Goal: Communication & Community: Ask a question

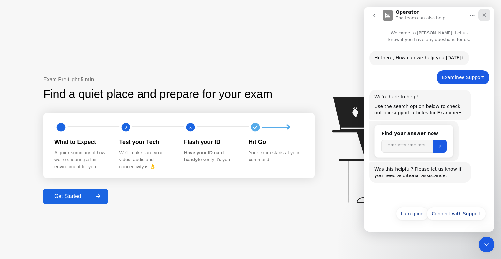
click at [486, 16] on icon "Close" at bounding box center [484, 14] width 5 height 5
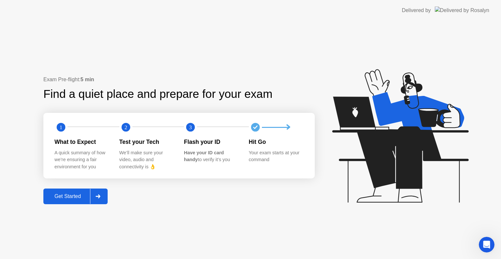
click at [58, 197] on div "Get Started" at bounding box center [67, 196] width 45 height 6
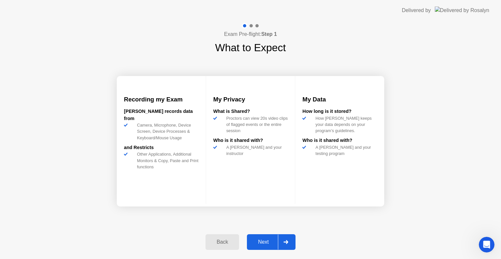
click at [263, 245] on div "Next" at bounding box center [263, 242] width 29 height 6
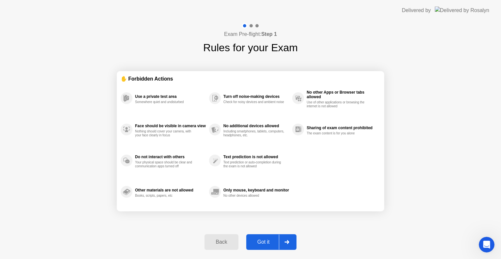
click at [263, 245] on div "Got it" at bounding box center [263, 242] width 31 height 6
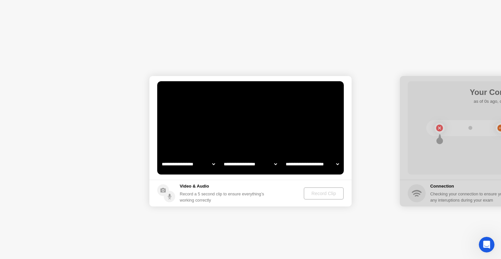
select select "**********"
select select "*******"
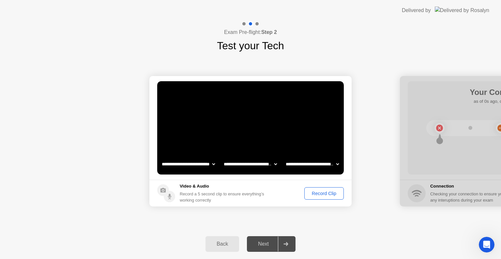
click at [329, 194] on div "Record Clip" at bounding box center [324, 193] width 35 height 5
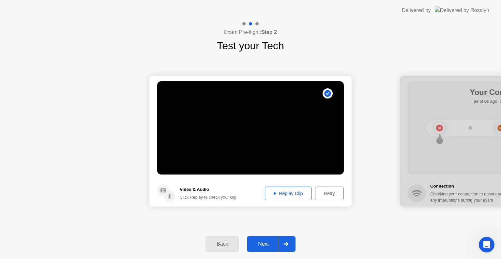
click at [282, 247] on div at bounding box center [286, 243] width 16 height 15
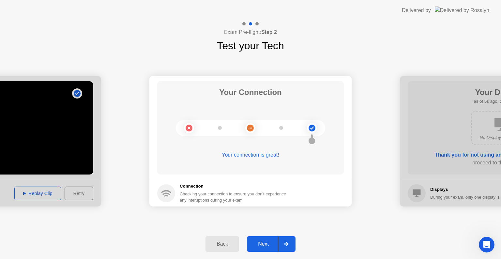
click at [283, 244] on div at bounding box center [286, 243] width 16 height 15
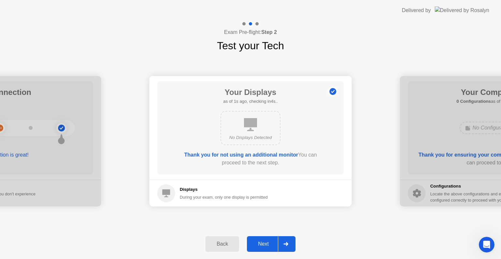
click at [283, 244] on div at bounding box center [286, 243] width 16 height 15
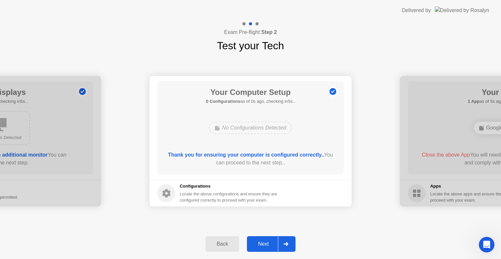
click at [283, 244] on div at bounding box center [286, 243] width 16 height 15
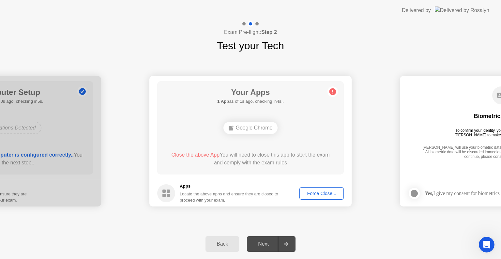
click at [317, 194] on div "Force Close..." at bounding box center [322, 193] width 40 height 5
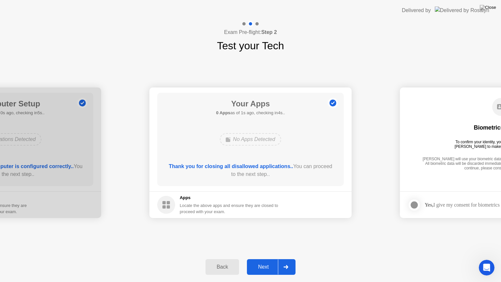
click at [273, 259] on div "Next" at bounding box center [263, 267] width 29 height 6
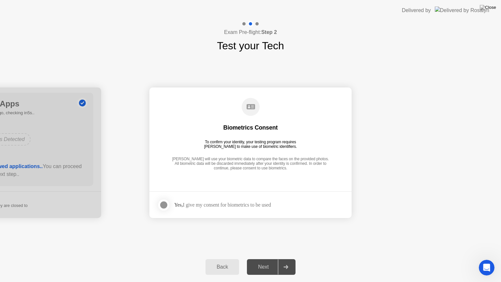
click at [163, 205] on div at bounding box center [164, 205] width 8 height 8
click at [268, 259] on div "Next" at bounding box center [263, 267] width 29 height 6
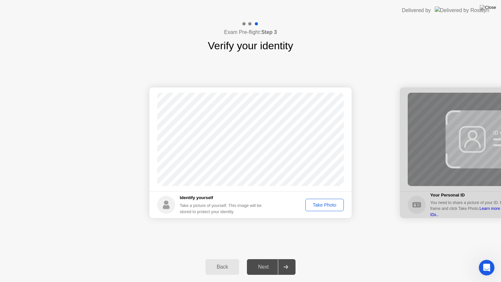
click at [331, 207] on div "Take Photo" at bounding box center [324, 204] width 34 height 5
click at [281, 259] on div at bounding box center [286, 266] width 16 height 15
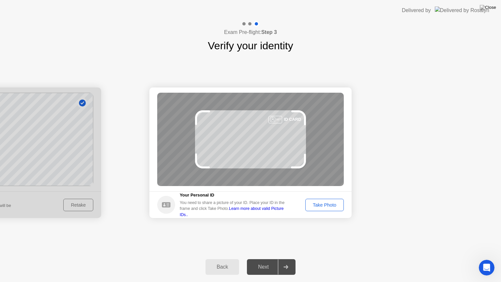
click at [337, 206] on div "Take Photo" at bounding box center [324, 204] width 34 height 5
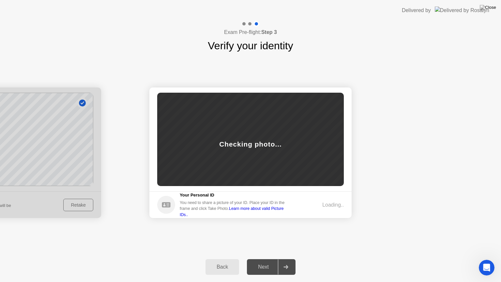
click at [382, 232] on div "Success Photo is correctly taken Identify yourself Take a picture of yourself. …" at bounding box center [250, 152] width 501 height 198
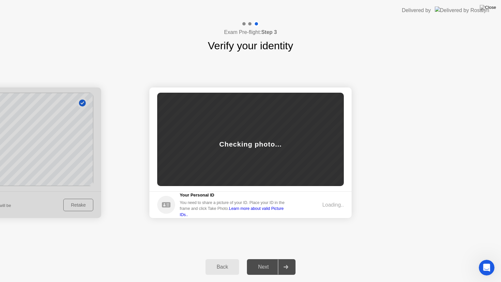
click at [227, 259] on div "Back" at bounding box center [222, 267] width 30 height 6
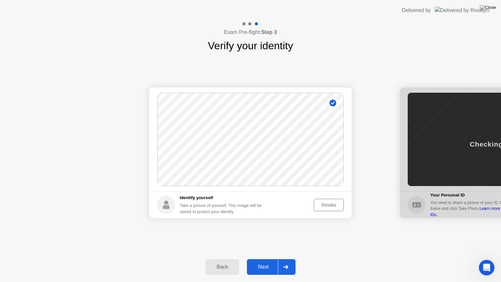
click at [269, 259] on div "Next" at bounding box center [263, 267] width 29 height 6
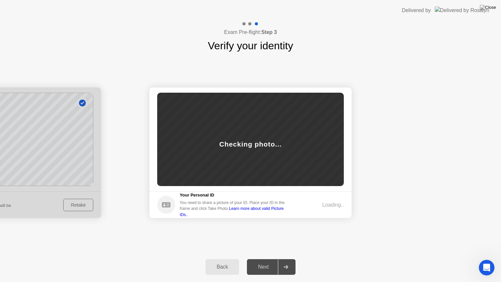
click at [167, 206] on icon at bounding box center [166, 204] width 8 height 5
click at [290, 232] on div "Success Photo is correctly taken Identify yourself Take a picture of yourself. …" at bounding box center [250, 152] width 501 height 198
click at [225, 259] on div "Back" at bounding box center [222, 267] width 30 height 6
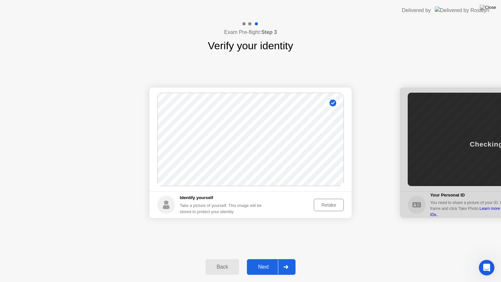
click at [258, 259] on div "Next" at bounding box center [263, 267] width 29 height 6
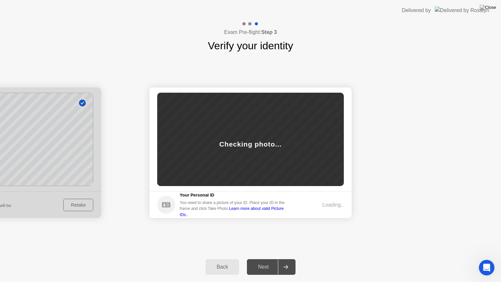
drag, startPoint x: 258, startPoint y: 266, endPoint x: 250, endPoint y: 160, distance: 106.6
click at [250, 160] on div "Exam Pre-flight: Step 3 Verify your identity Success Photo is correctly taken I…" at bounding box center [250, 151] width 501 height 261
click at [319, 193] on footer "Your Personal ID You need to share a picture of your ID. Place your ID in the f…" at bounding box center [250, 204] width 202 height 27
click at [257, 162] on div "Checking photo..." at bounding box center [250, 139] width 187 height 93
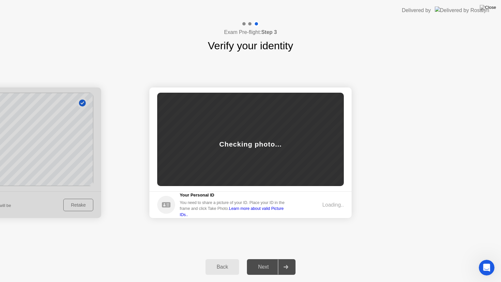
click at [257, 162] on div "Checking photo..." at bounding box center [250, 139] width 187 height 93
click at [288, 259] on div at bounding box center [286, 266] width 16 height 15
click at [339, 244] on div "Success Photo is correctly taken Identify yourself Take a picture of yourself. …" at bounding box center [250, 152] width 501 height 198
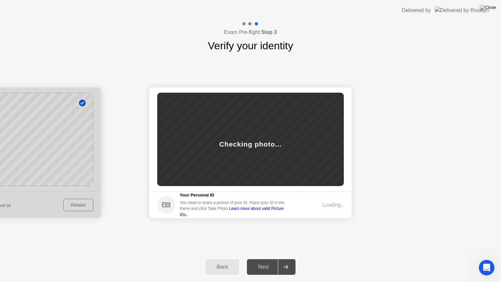
click at [339, 244] on div "Success Photo is correctly taken Identify yourself Take a picture of yourself. …" at bounding box center [250, 152] width 501 height 198
drag, startPoint x: 339, startPoint y: 244, endPoint x: 166, endPoint y: 202, distance: 177.6
click at [166, 202] on div "Success Photo is correctly taken Identify yourself Take a picture of yourself. …" at bounding box center [250, 152] width 501 height 198
click at [166, 202] on circle at bounding box center [166, 205] width 18 height 18
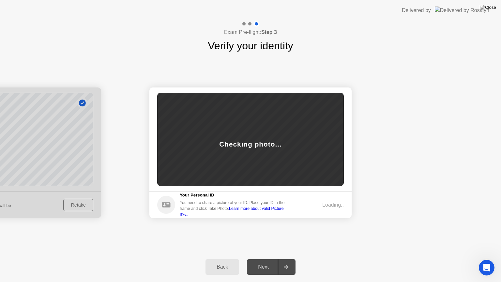
click at [279, 244] on div "Success Photo is correctly taken Identify yourself Take a picture of yourself. …" at bounding box center [250, 152] width 501 height 198
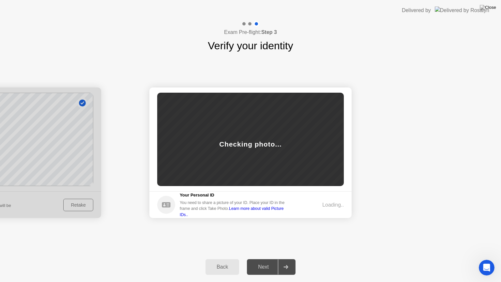
click at [279, 244] on div "Success Photo is correctly taken Identify yourself Take a picture of yourself. …" at bounding box center [250, 152] width 501 height 198
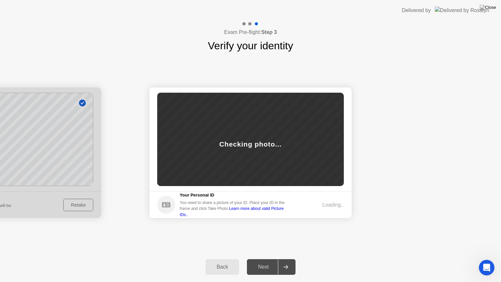
click at [279, 244] on div "Success Photo is correctly taken Identify yourself Take a picture of yourself. …" at bounding box center [250, 152] width 501 height 198
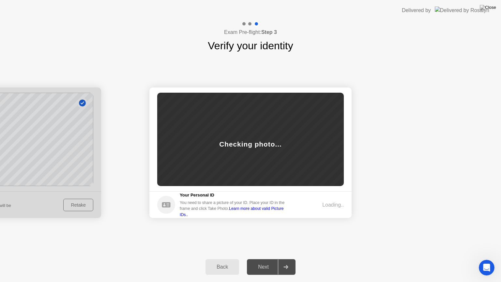
click at [279, 244] on div "Success Photo is correctly taken Identify yourself Take a picture of yourself. …" at bounding box center [250, 152] width 501 height 198
click at [314, 247] on div "Success Photo is correctly taken Identify yourself Take a picture of yourself. …" at bounding box center [250, 152] width 501 height 198
click at [325, 257] on div "Back Next" at bounding box center [250, 267] width 501 height 30
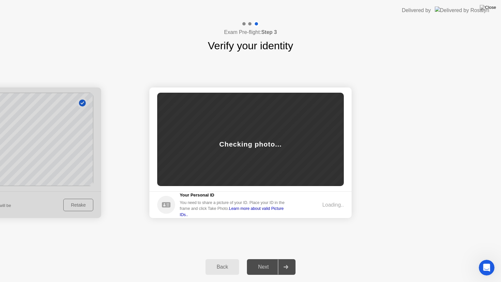
click at [355, 233] on div "Success Photo is correctly taken Identify yourself Take a picture of yourself. …" at bounding box center [250, 152] width 501 height 198
drag, startPoint x: 384, startPoint y: 0, endPoint x: 381, endPoint y: 5, distance: 5.7
click at [381, 5] on header "Delivered by" at bounding box center [250, 10] width 501 height 21
click at [226, 259] on div "Back" at bounding box center [222, 267] width 30 height 6
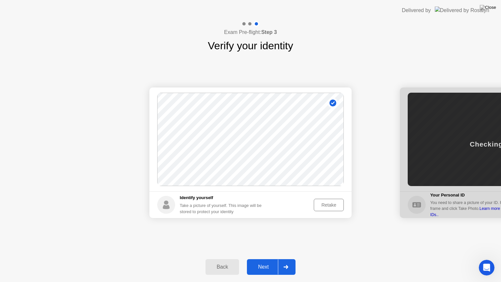
click at [271, 259] on button "Next" at bounding box center [271, 267] width 49 height 16
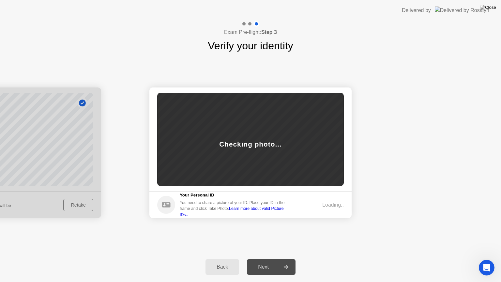
click at [334, 205] on div "Loading.." at bounding box center [333, 205] width 22 height 8
drag, startPoint x: 334, startPoint y: 3, endPoint x: 321, endPoint y: 37, distance: 36.3
click at [321, 37] on app-layout-with-logo "Delivered by Exam Pre-flight: Step 3 Verify your identity Success Photo is corr…" at bounding box center [250, 141] width 501 height 282
click at [431, 10] on div "Delivered by" at bounding box center [416, 11] width 29 height 8
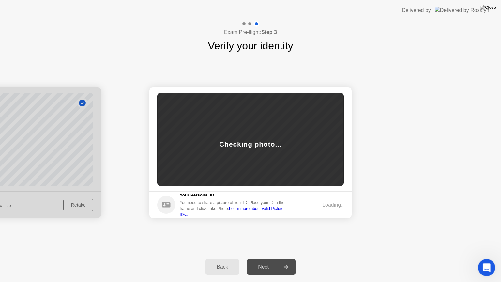
click at [487, 259] on icon "Open Intercom Messenger" at bounding box center [485, 266] width 11 height 11
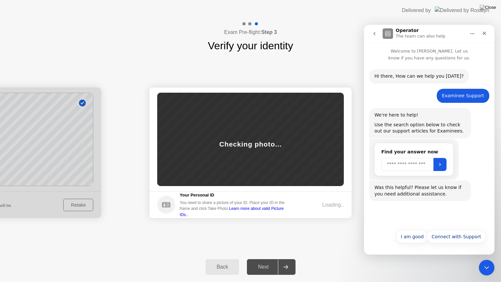
click at [406, 167] on input "Search" at bounding box center [407, 164] width 52 height 13
type input "**"
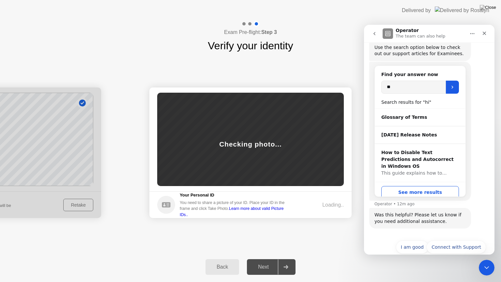
scroll to position [87, 0]
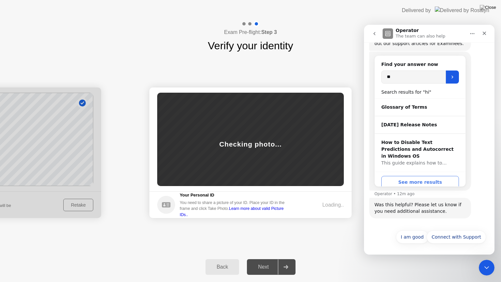
click at [422, 177] on button "See more results" at bounding box center [420, 182] width 78 height 13
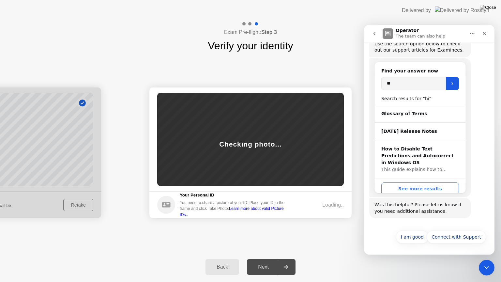
scroll to position [81, 0]
click at [450, 238] on button "Connect with Support" at bounding box center [456, 236] width 59 height 13
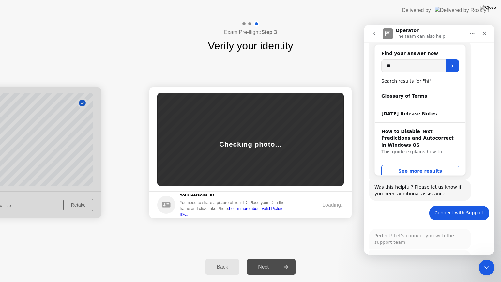
scroll to position [176, 0]
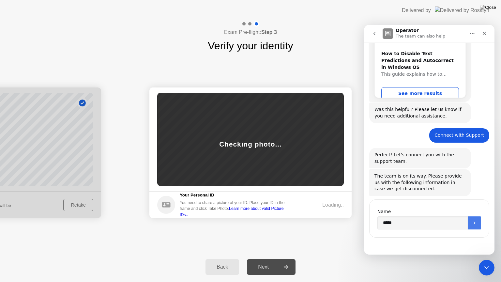
click at [476, 224] on button "Submit" at bounding box center [474, 222] width 13 height 13
drag, startPoint x: 476, startPoint y: 224, endPoint x: 411, endPoint y: 207, distance: 67.8
click at [411, 207] on div "Name *****" at bounding box center [429, 218] width 120 height 38
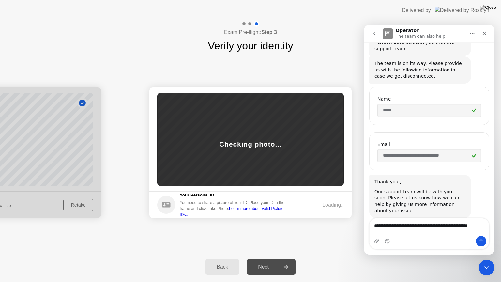
scroll to position [295, 0]
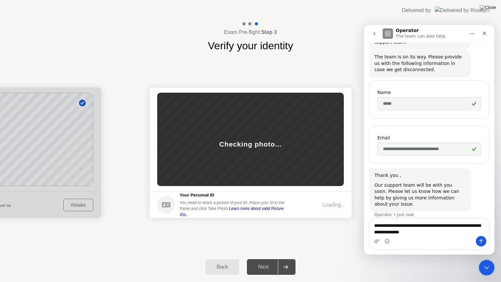
type textarea "**********"
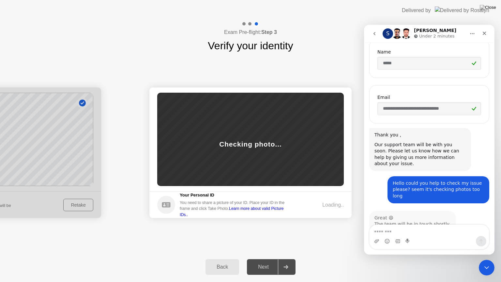
scroll to position [340, 0]
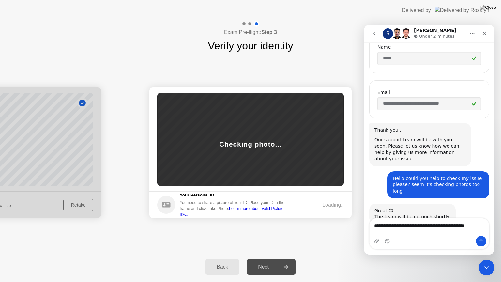
type textarea "**********"
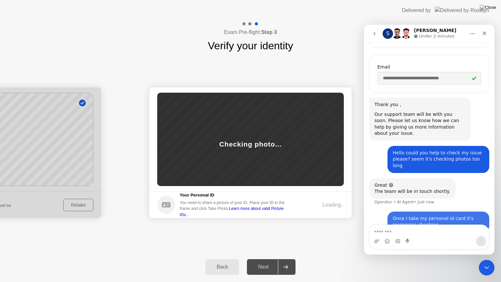
scroll to position [366, 0]
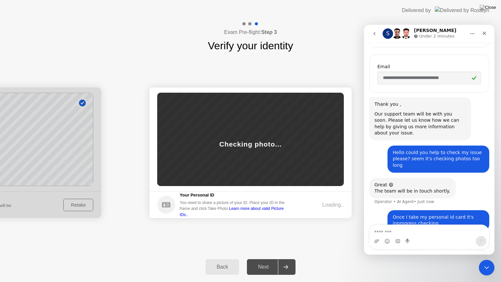
click at [293, 36] on div "Exam Pre-flight: Step 3 Verify your identity" at bounding box center [250, 37] width 501 height 33
click at [263, 259] on div "Next" at bounding box center [263, 267] width 29 height 6
click at [223, 259] on div "Back" at bounding box center [222, 267] width 30 height 6
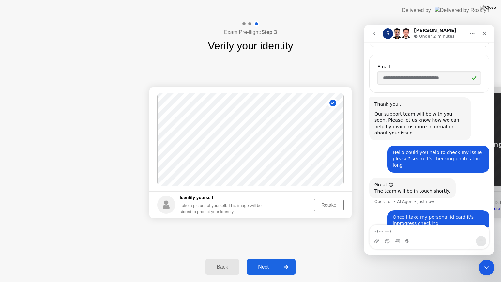
click at [284, 259] on icon at bounding box center [285, 267] width 5 height 4
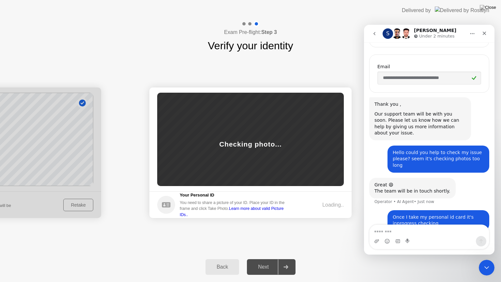
click at [219, 259] on div "Back" at bounding box center [222, 267] width 30 height 6
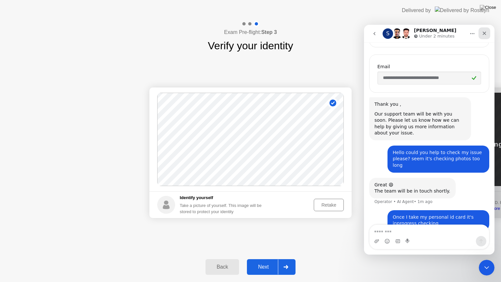
click at [484, 34] on icon "Close" at bounding box center [485, 34] width 4 height 4
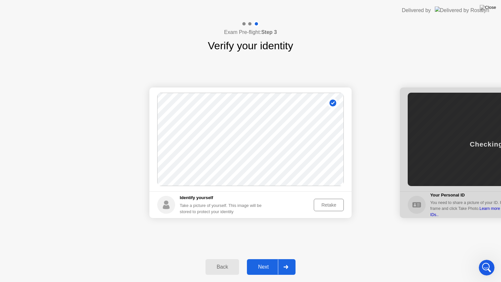
click at [339, 207] on div "Retake" at bounding box center [328, 204] width 25 height 5
click at [334, 206] on div "Take Photo" at bounding box center [324, 204] width 34 height 5
click at [283, 259] on div at bounding box center [286, 266] width 16 height 15
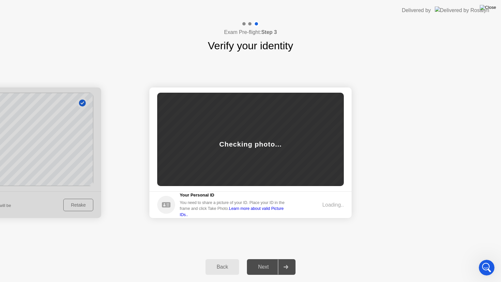
click at [492, 8] on img at bounding box center [488, 7] width 16 height 5
